Goal: Contribute content: Contribute content

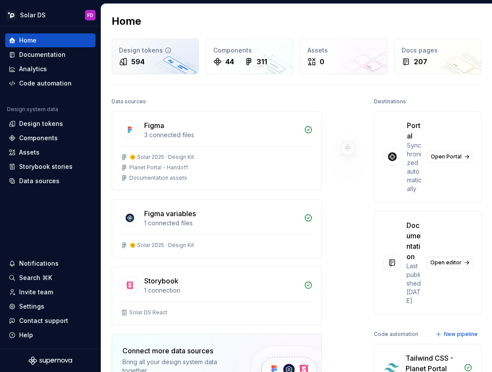
click at [160, 53] on div "Design tokens" at bounding box center [155, 50] width 72 height 9
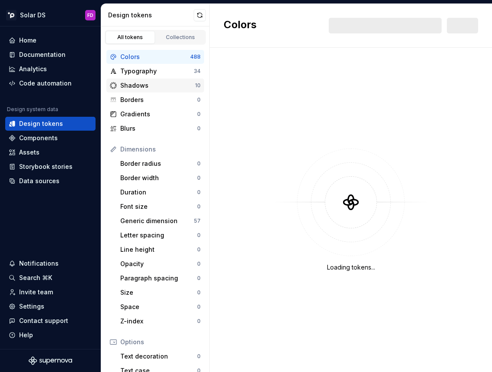
click at [140, 86] on div "Shadows" at bounding box center [157, 85] width 75 height 9
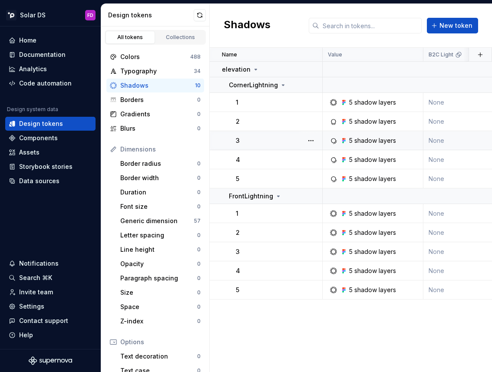
click at [251, 140] on div "3" at bounding box center [279, 140] width 86 height 9
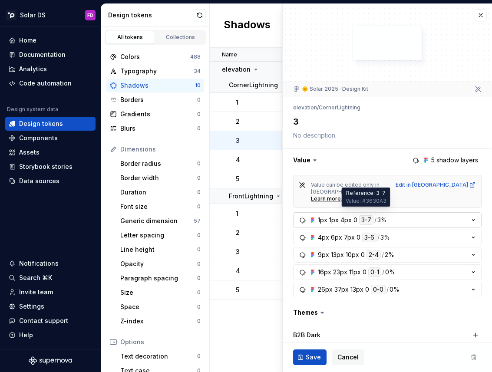
click at [368, 215] on div "3-7" at bounding box center [366, 220] width 14 height 10
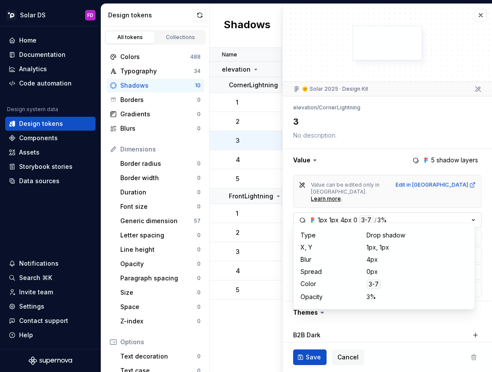
click at [368, 215] on div "3-7" at bounding box center [366, 220] width 14 height 10
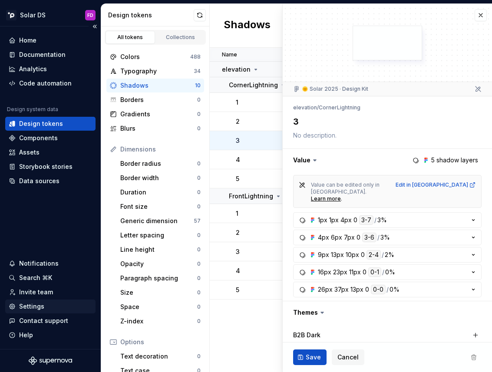
click at [37, 303] on div "Settings" at bounding box center [31, 306] width 25 height 9
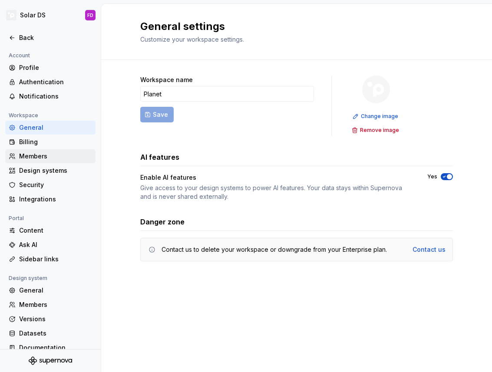
click at [40, 154] on div "Members" at bounding box center [55, 156] width 73 height 9
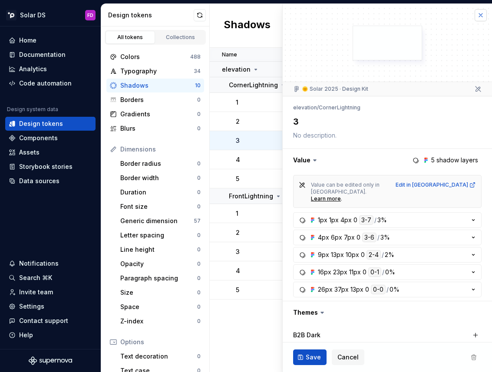
click at [475, 16] on button "button" at bounding box center [480, 15] width 12 height 12
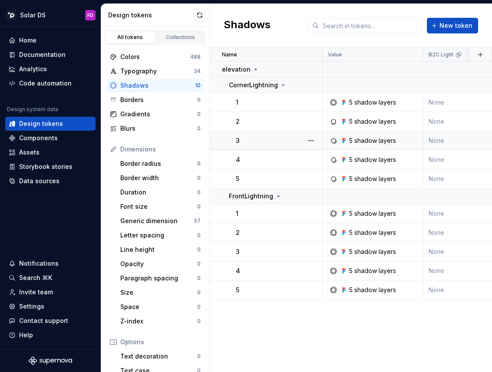
click at [281, 140] on div "3" at bounding box center [279, 140] width 86 height 9
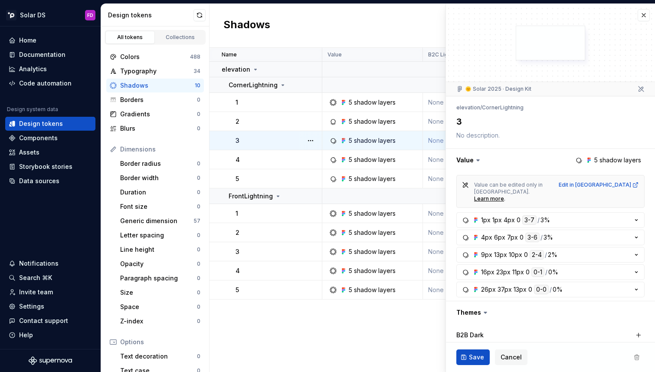
type textarea "*"
click at [491, 216] on icon "button" at bounding box center [637, 220] width 9 height 9
click at [491, 233] on icon "button" at bounding box center [637, 237] width 9 height 9
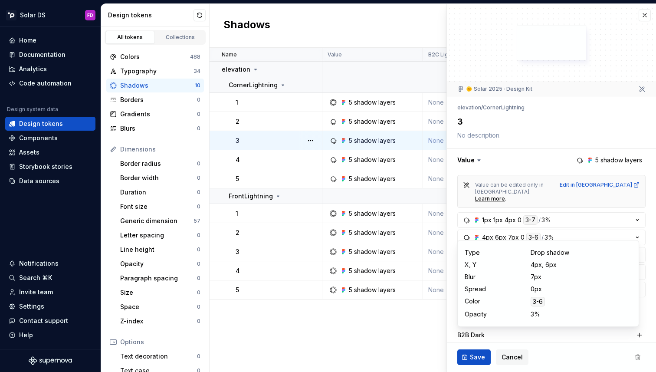
type textarea "*"
